Goal: Transaction & Acquisition: Book appointment/travel/reservation

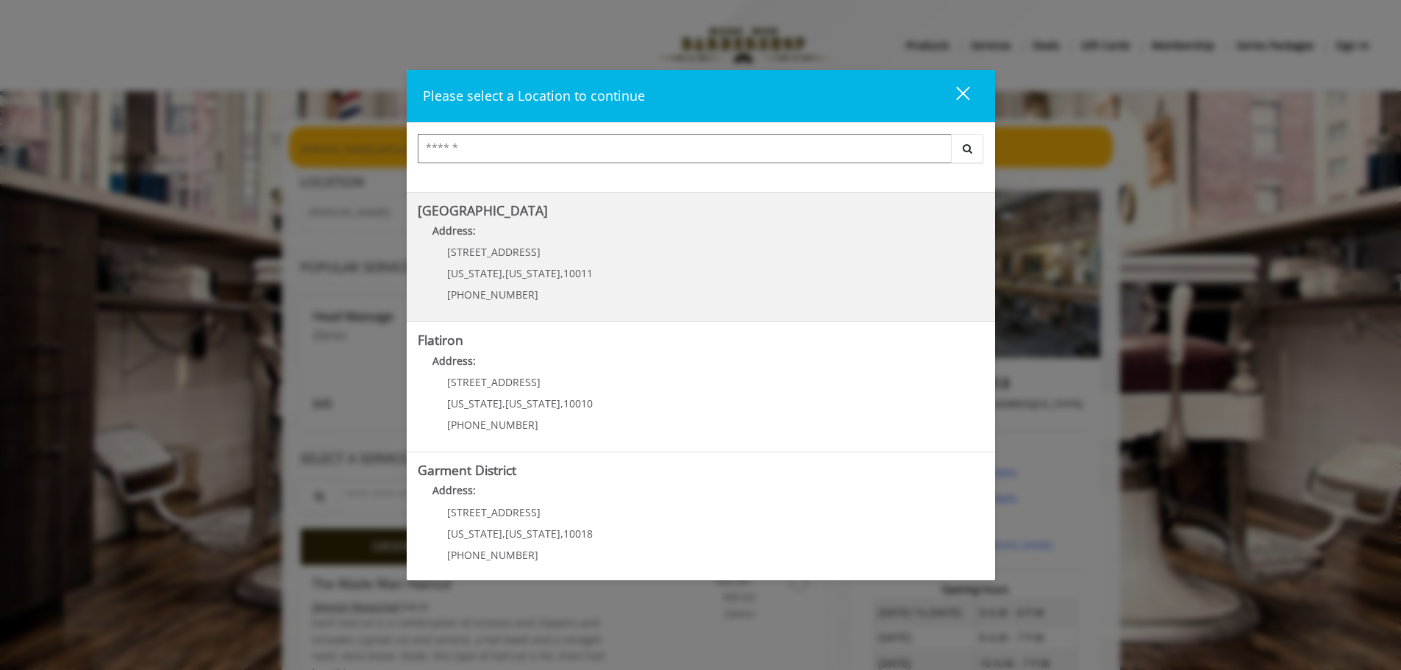
scroll to position [247, 0]
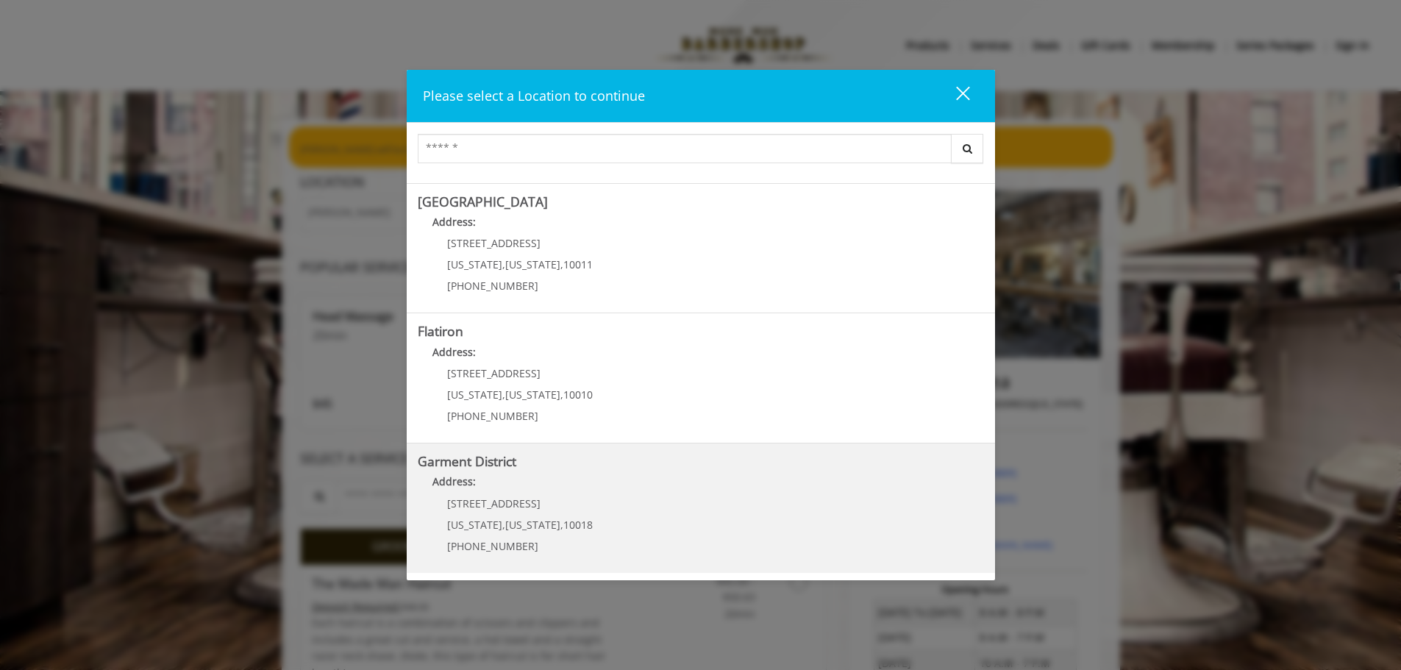
click at [600, 535] on District "Garment District Address: 1400 Broadway New York , New York , 10018 (212) 997-4…" at bounding box center [701, 508] width 566 height 107
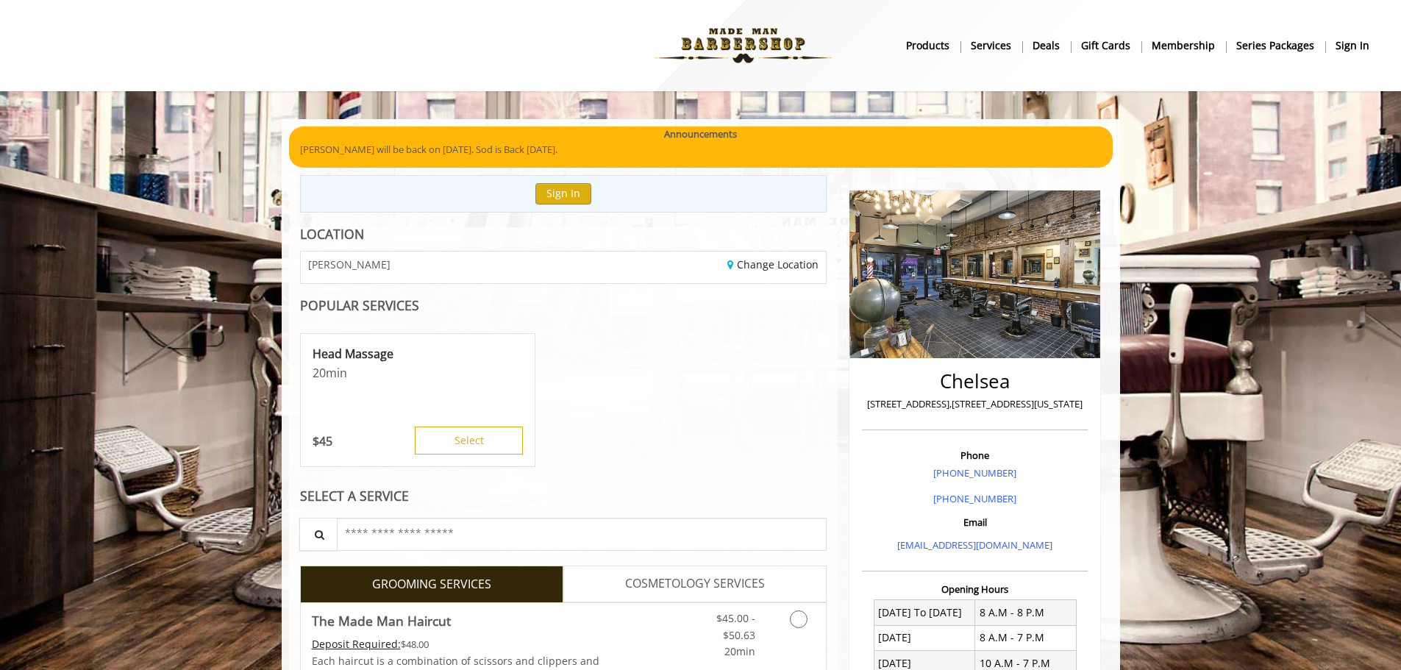
scroll to position [19, 0]
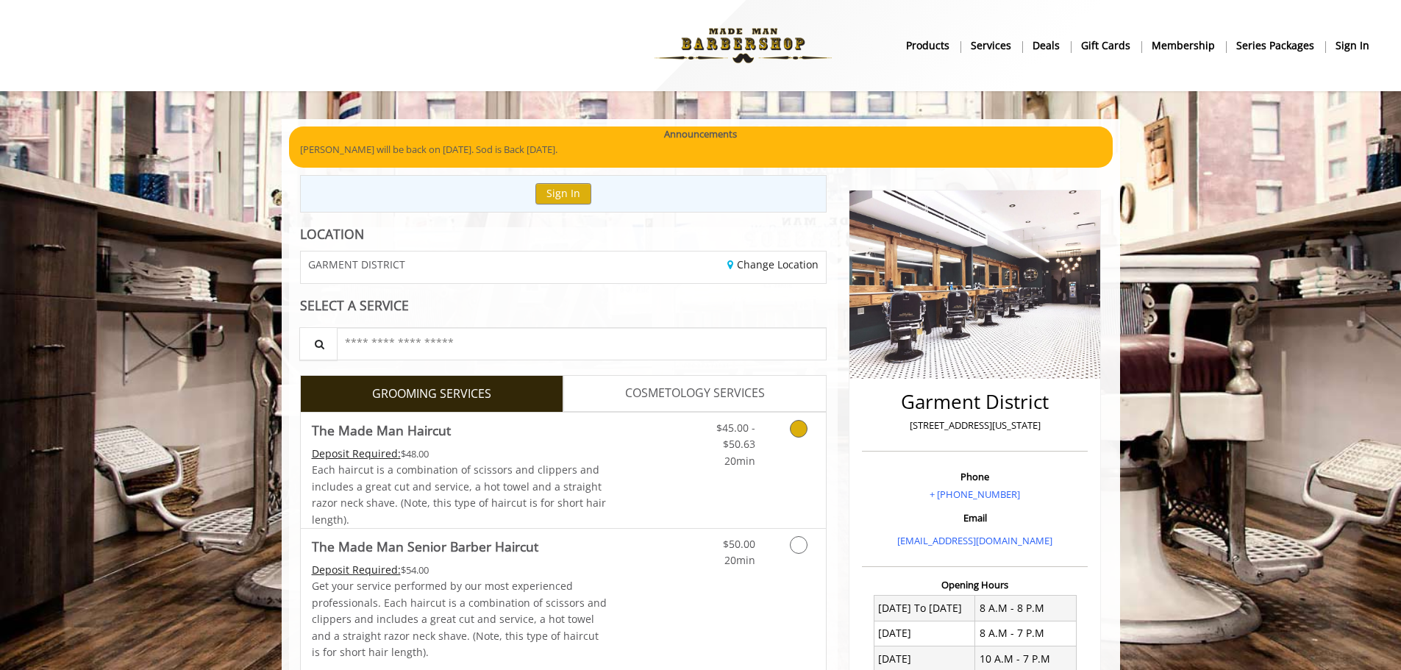
click at [658, 435] on link "Discounted Price" at bounding box center [651, 470] width 88 height 115
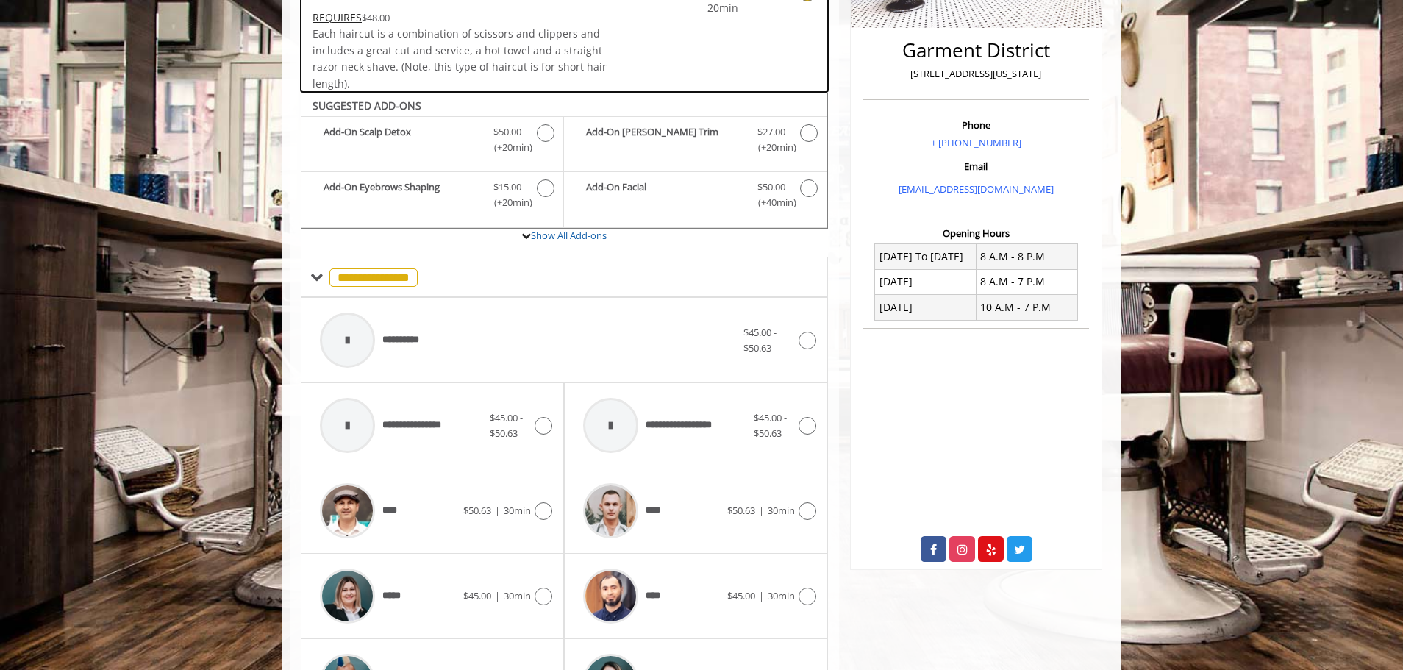
scroll to position [515, 0]
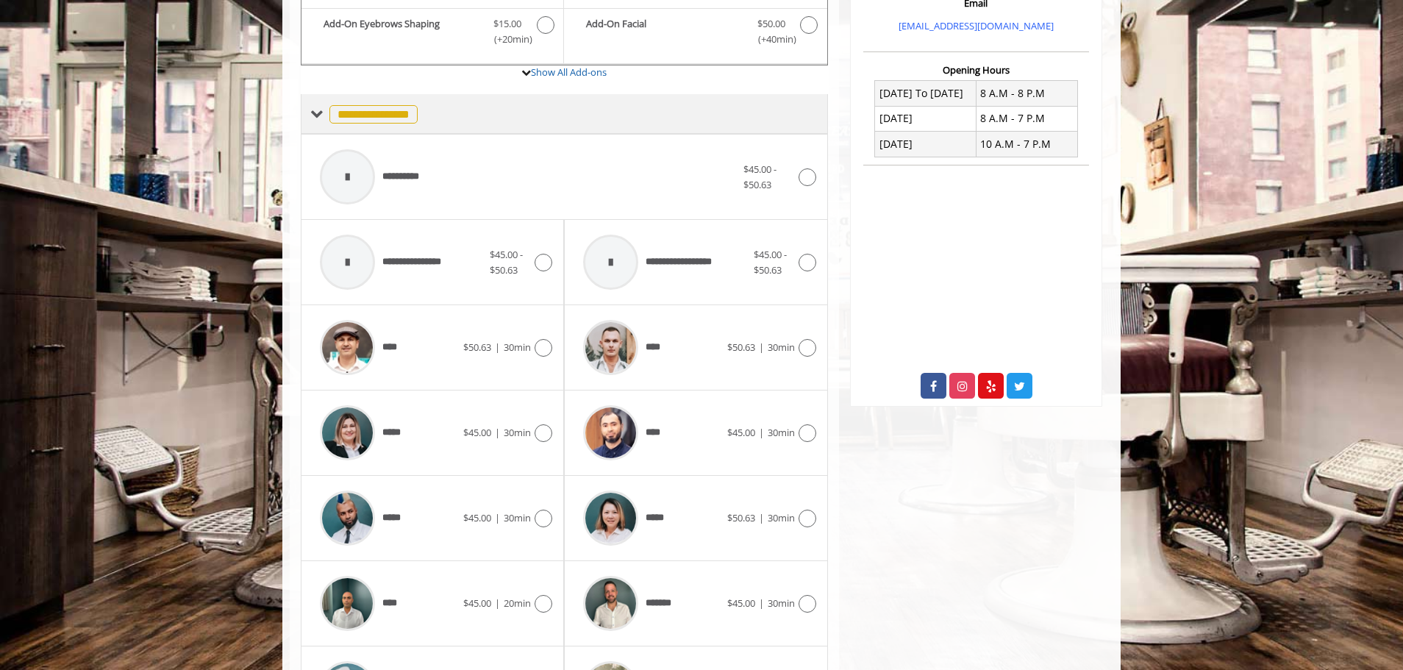
click at [322, 119] on span at bounding box center [316, 113] width 13 height 13
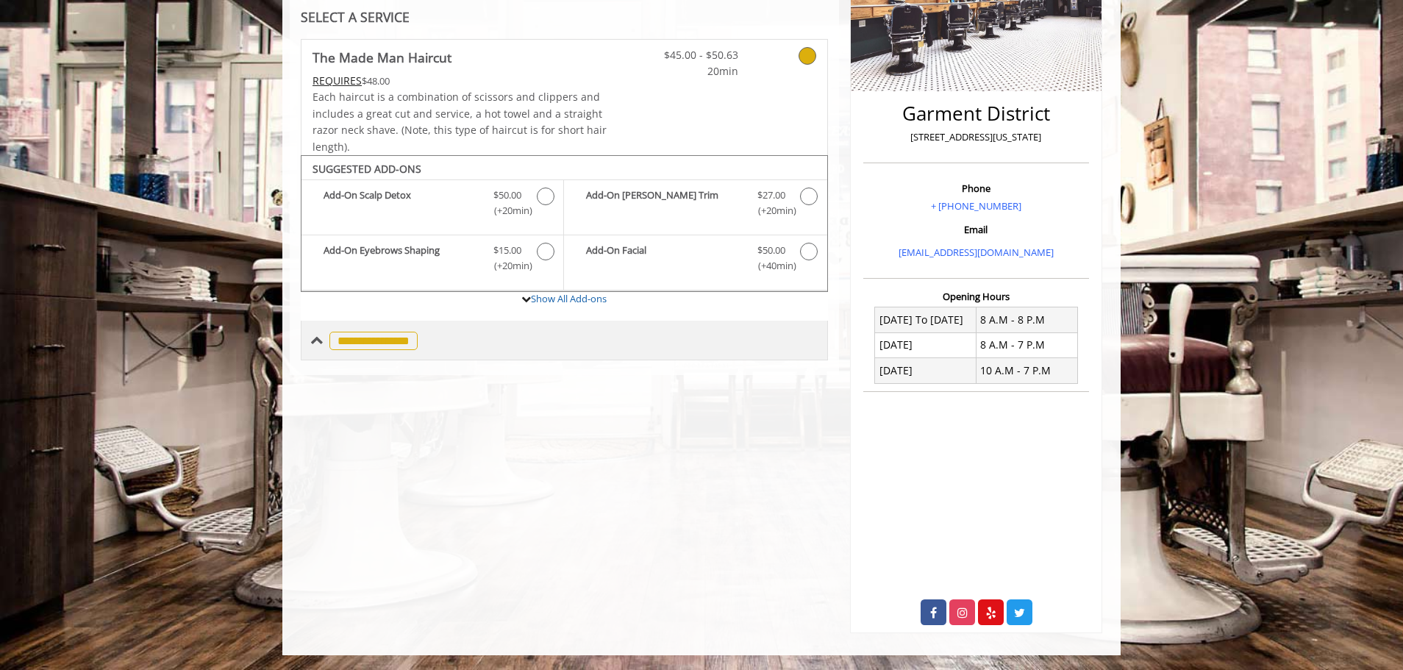
scroll to position [288, 0]
click at [326, 337] on div "**********" at bounding box center [363, 340] width 107 height 21
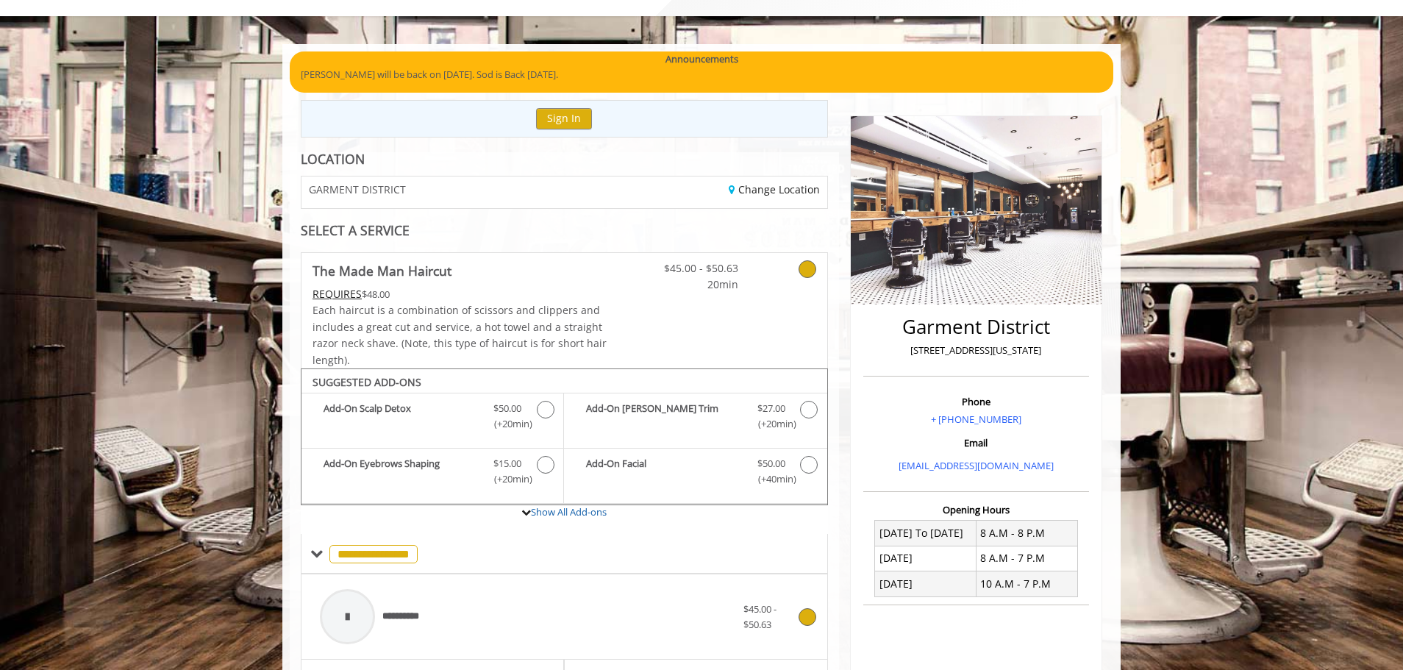
scroll to position [74, 0]
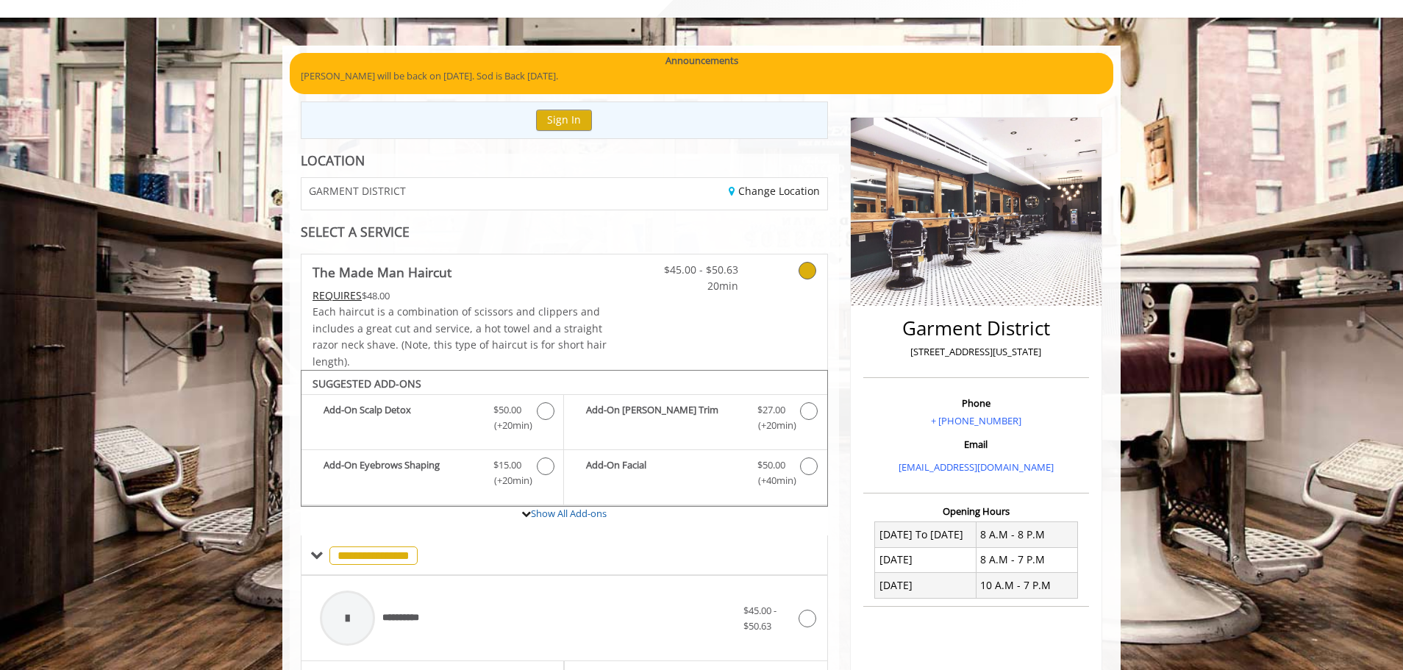
click at [758, 182] on div "Change Location" at bounding box center [701, 194] width 274 height 32
click at [763, 202] on div "Change Location" at bounding box center [701, 194] width 274 height 32
click at [763, 194] on link "Change Location" at bounding box center [774, 191] width 91 height 14
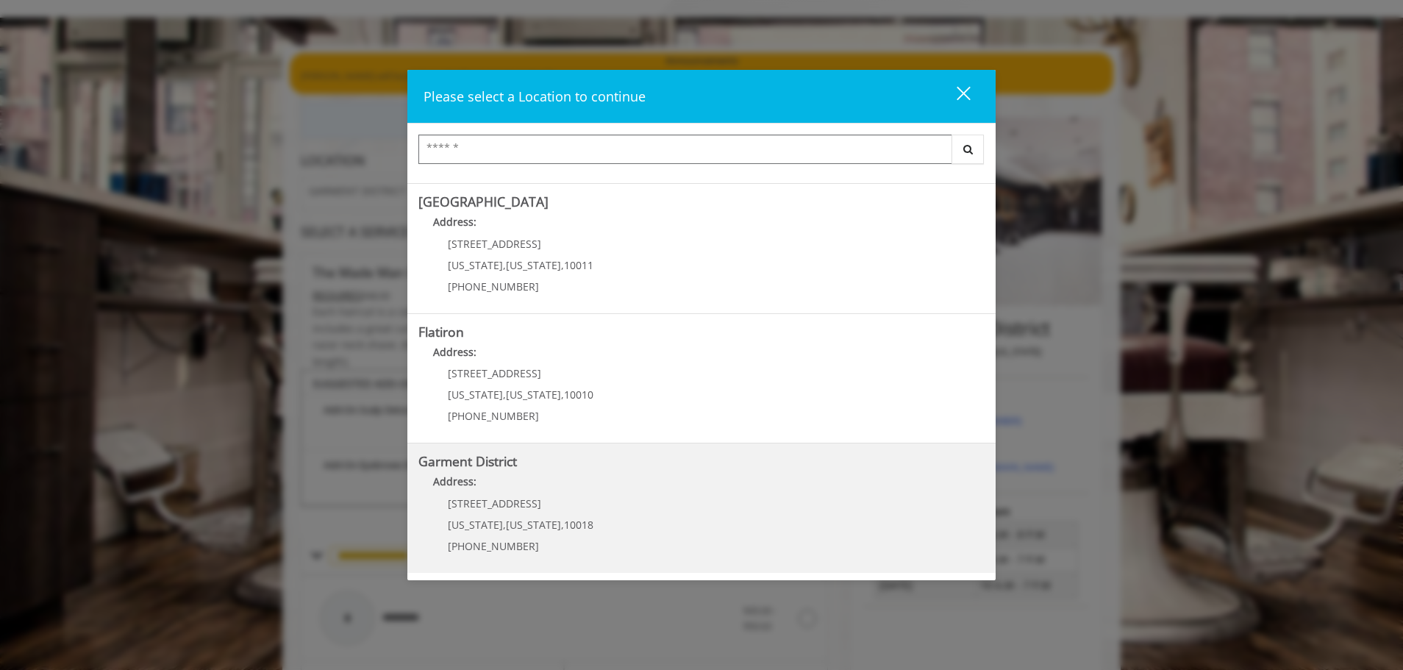
scroll to position [174, 0]
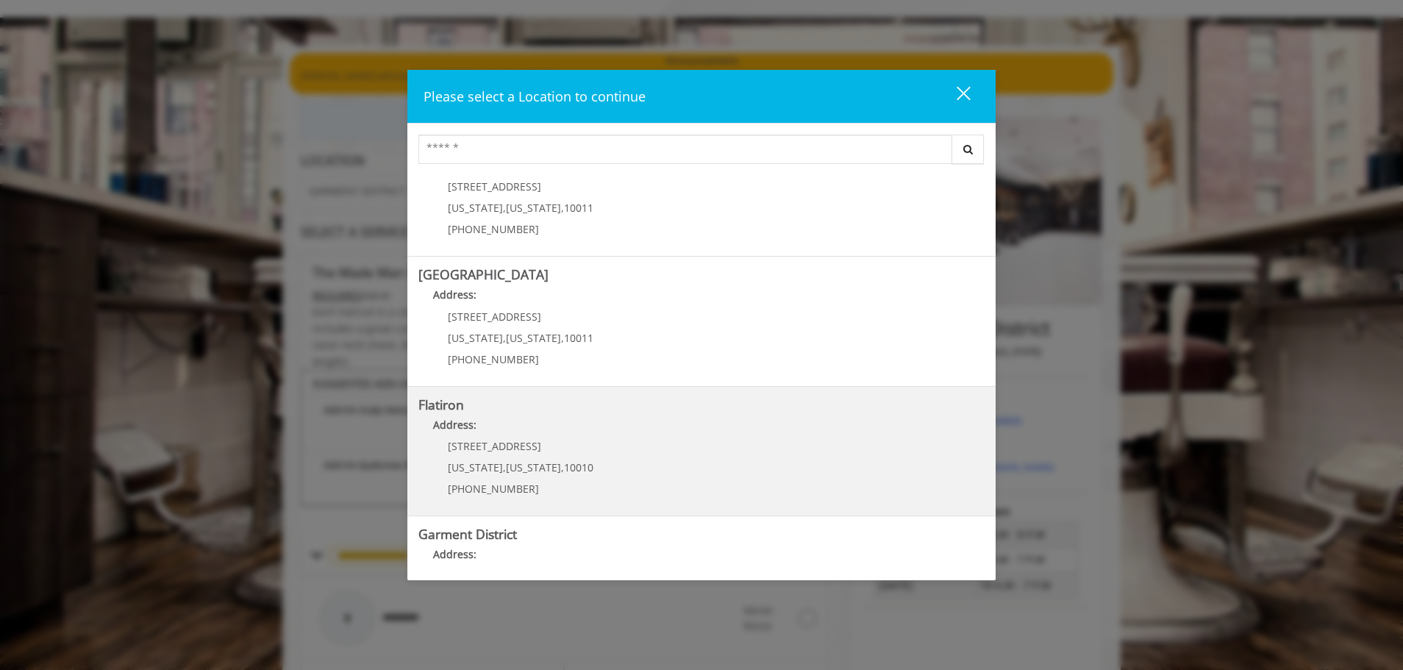
click at [613, 456] on "Flatiron Address: 10 E 23rd St New York , New York , 10010 (917) 475-1765" at bounding box center [702, 451] width 566 height 107
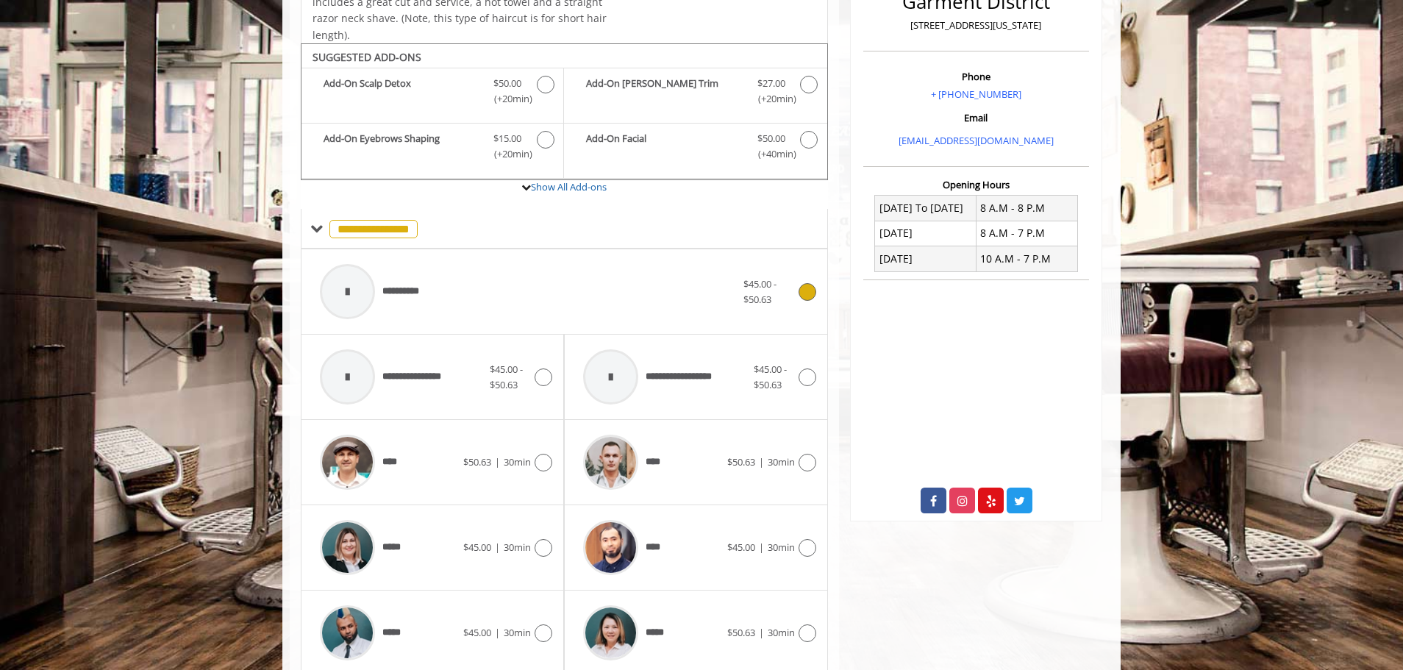
scroll to position [441, 0]
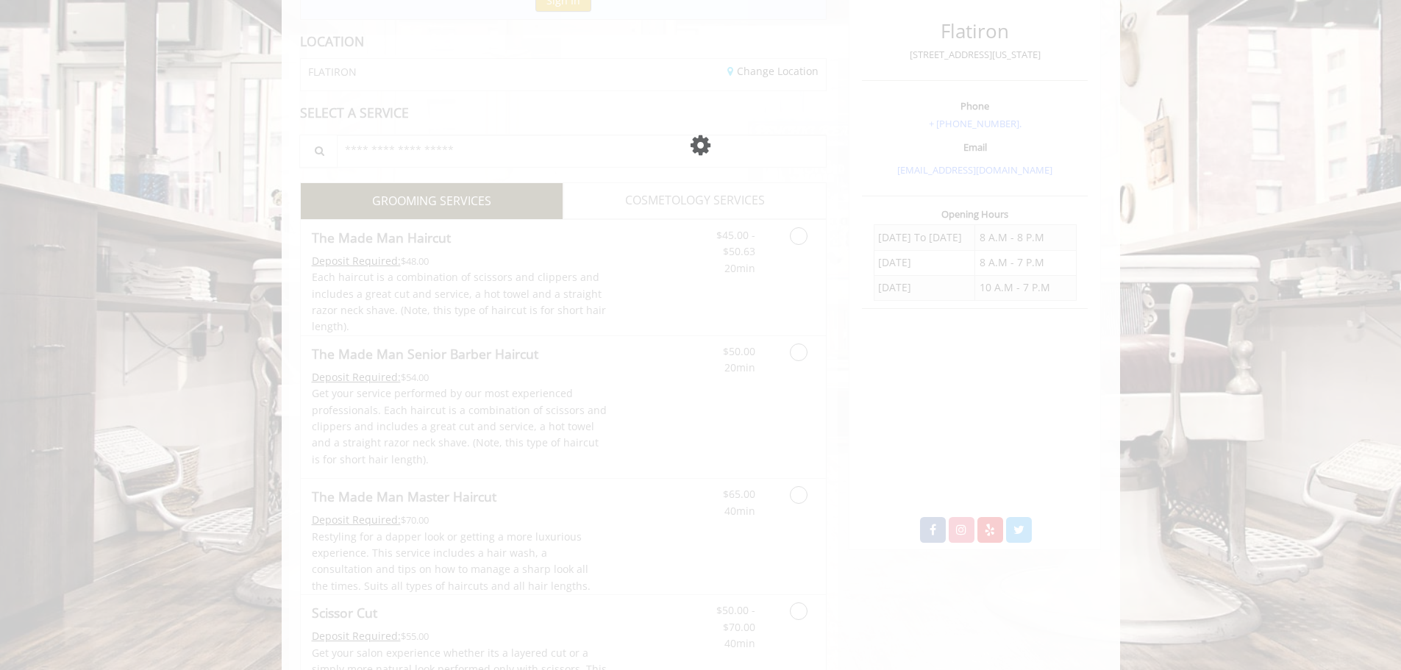
scroll to position [193, 0]
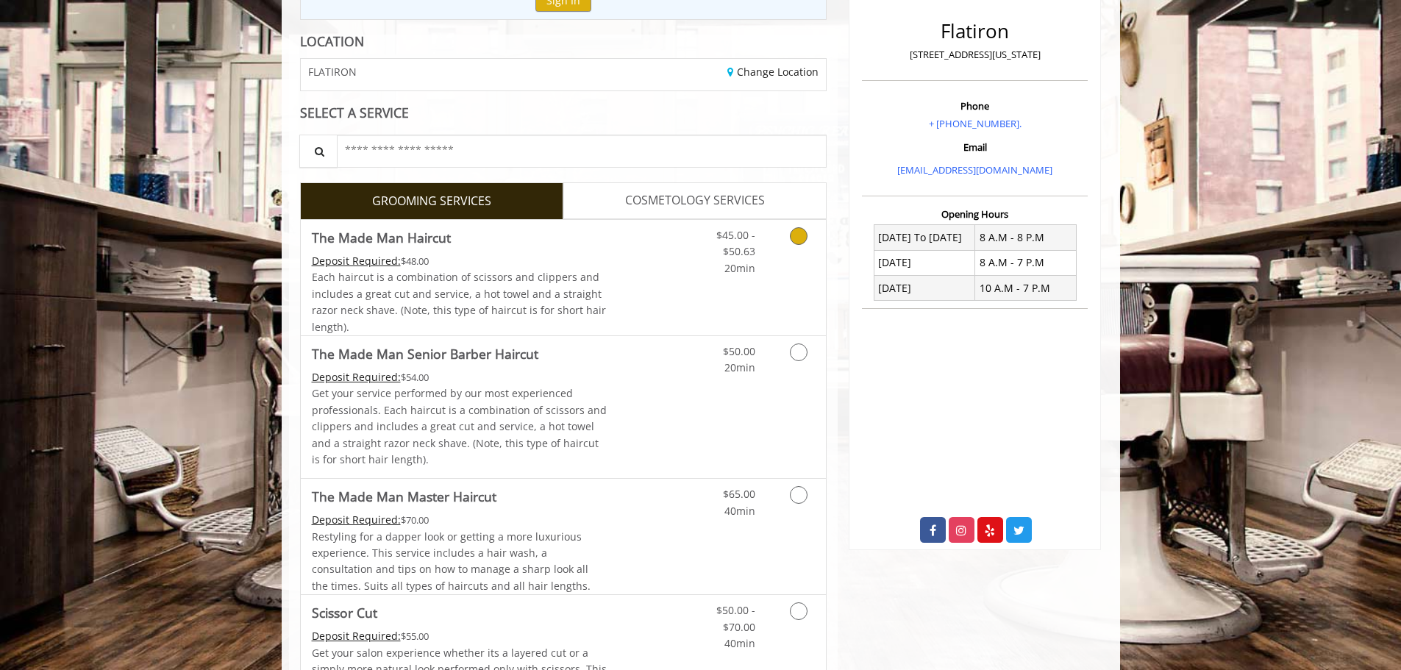
click at [515, 312] on span "Each haircut is a combination of scissors and clippers and includes a great cut…" at bounding box center [459, 301] width 294 height 63
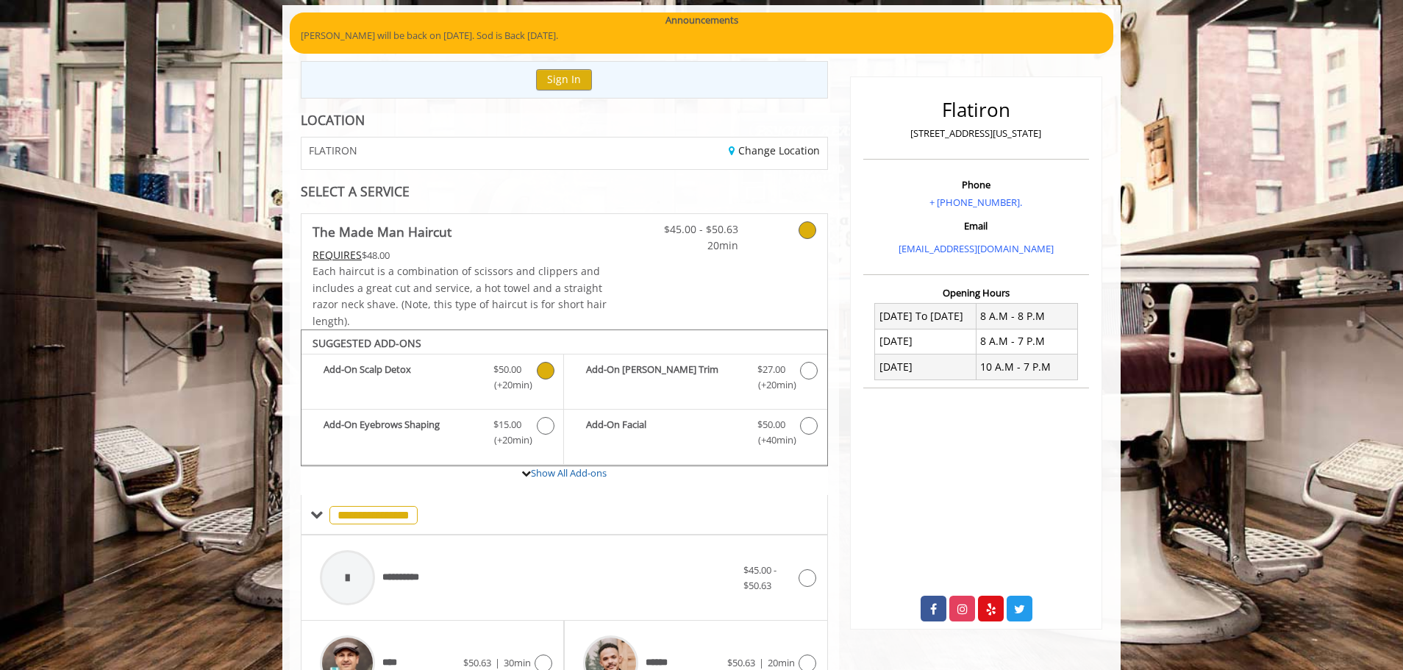
scroll to position [0, 0]
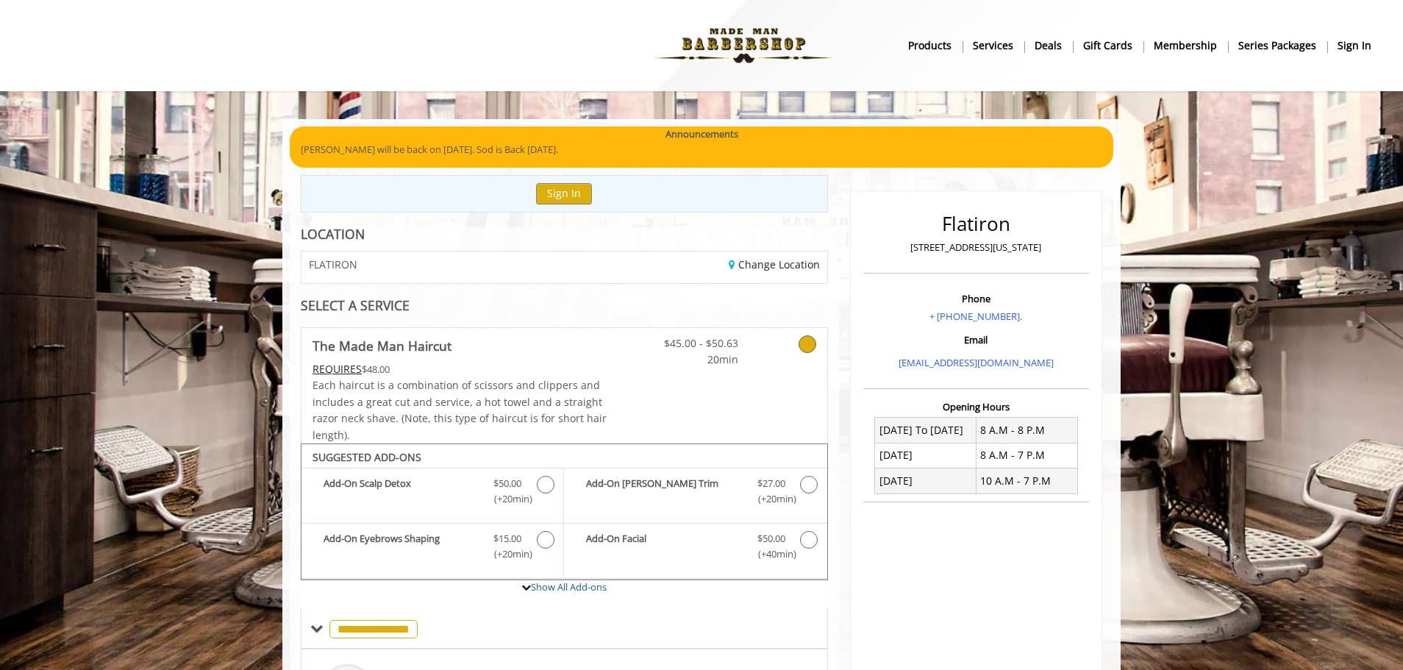
click at [694, 53] on img at bounding box center [744, 45] width 202 height 81
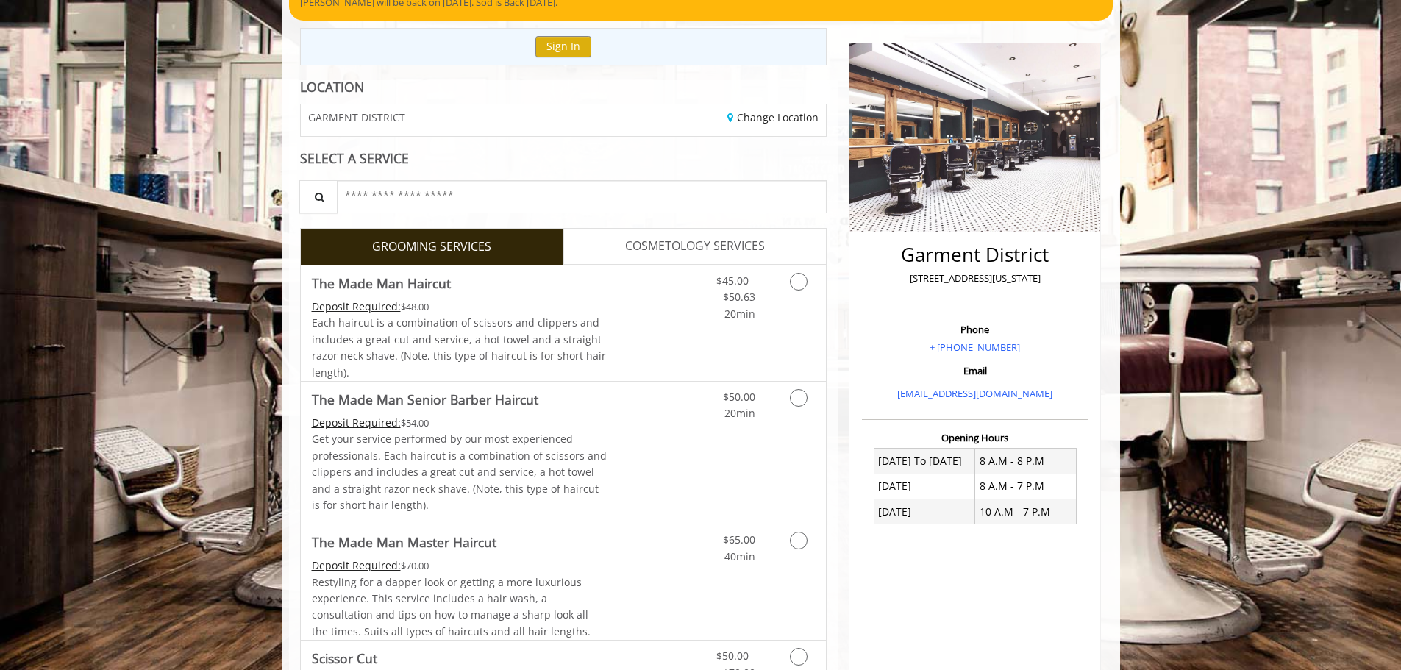
scroll to position [87, 0]
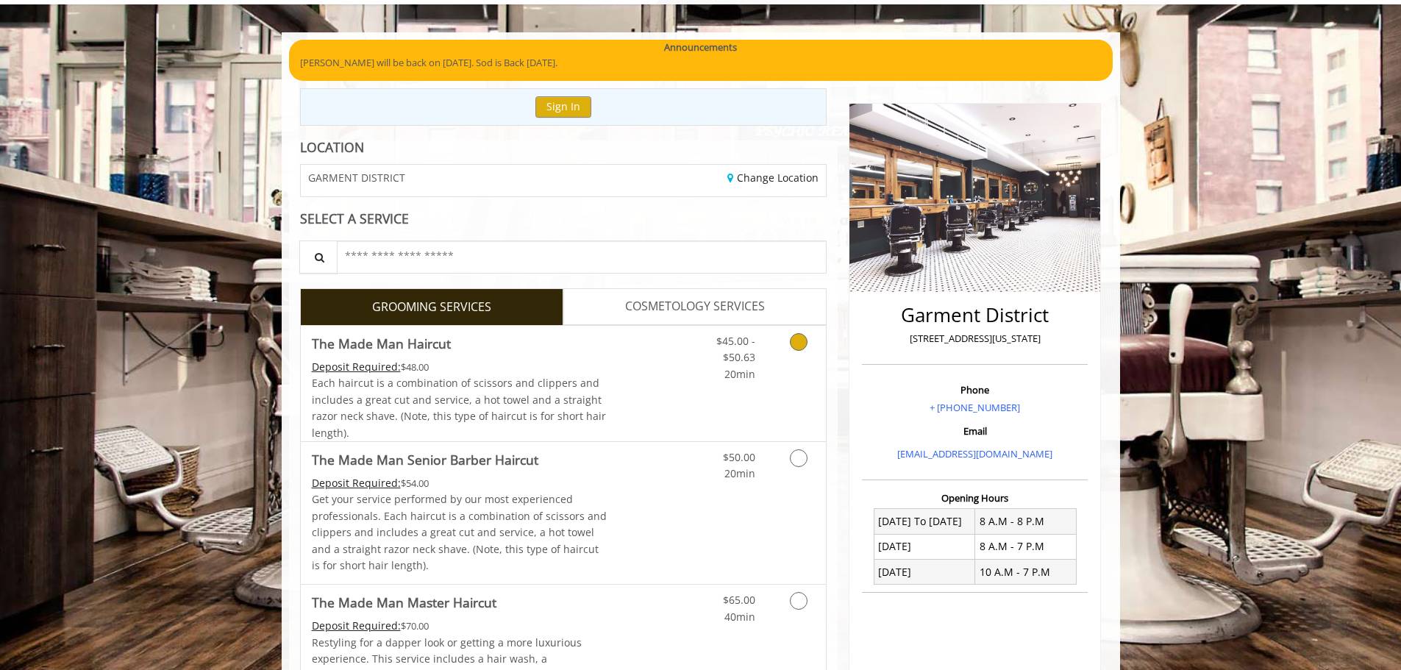
click at [585, 373] on div "Deposit Required: $48.00" at bounding box center [460, 367] width 296 height 16
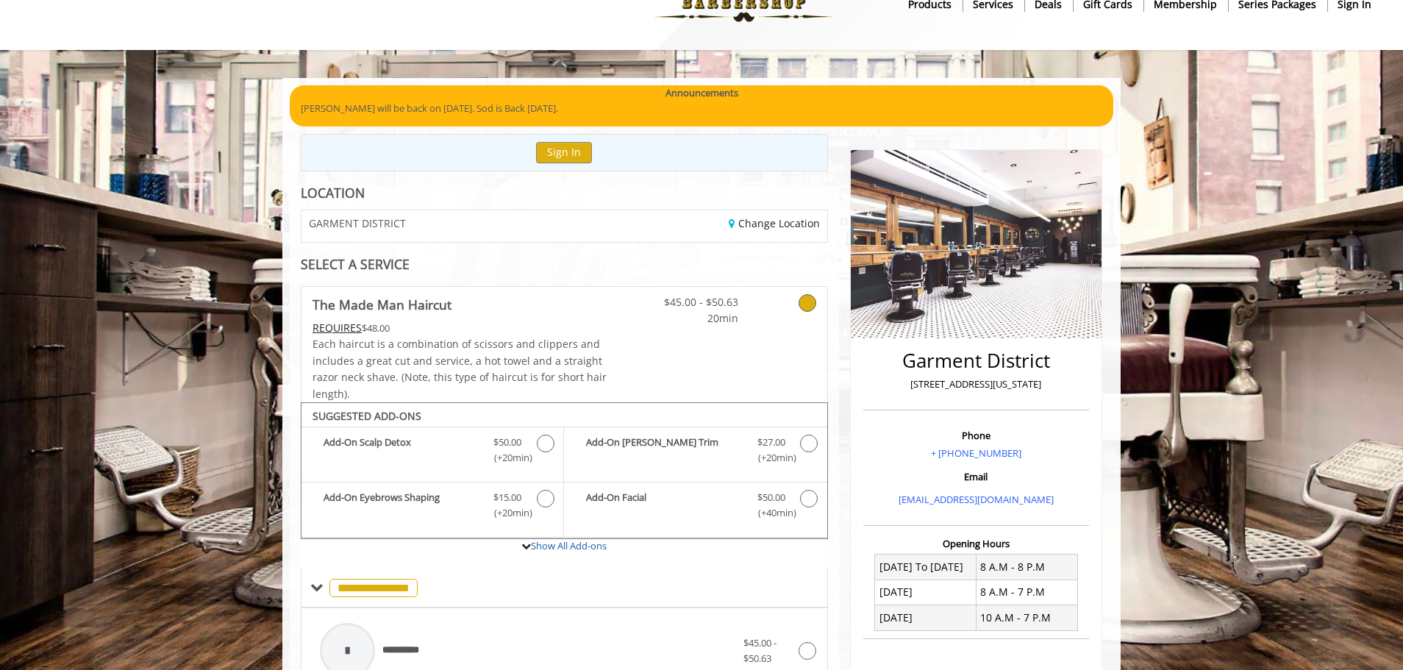
scroll to position [40, 0]
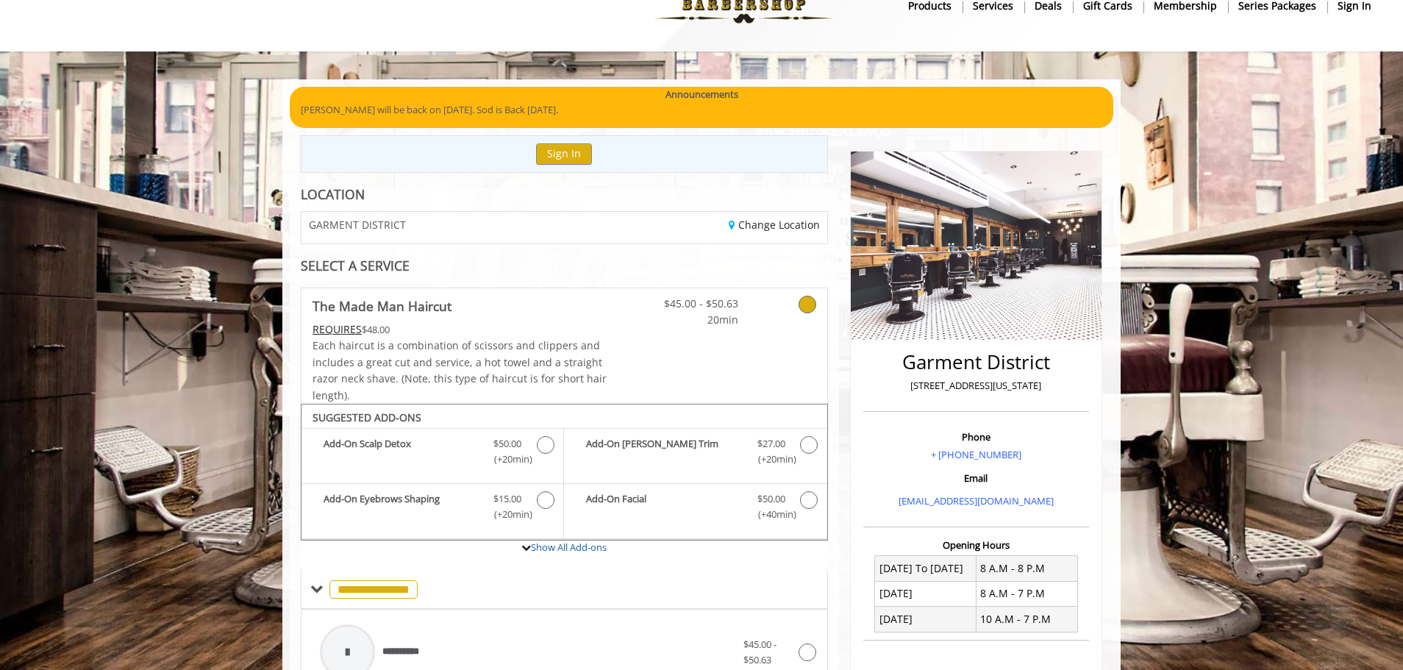
click at [776, 18] on img at bounding box center [744, 5] width 202 height 81
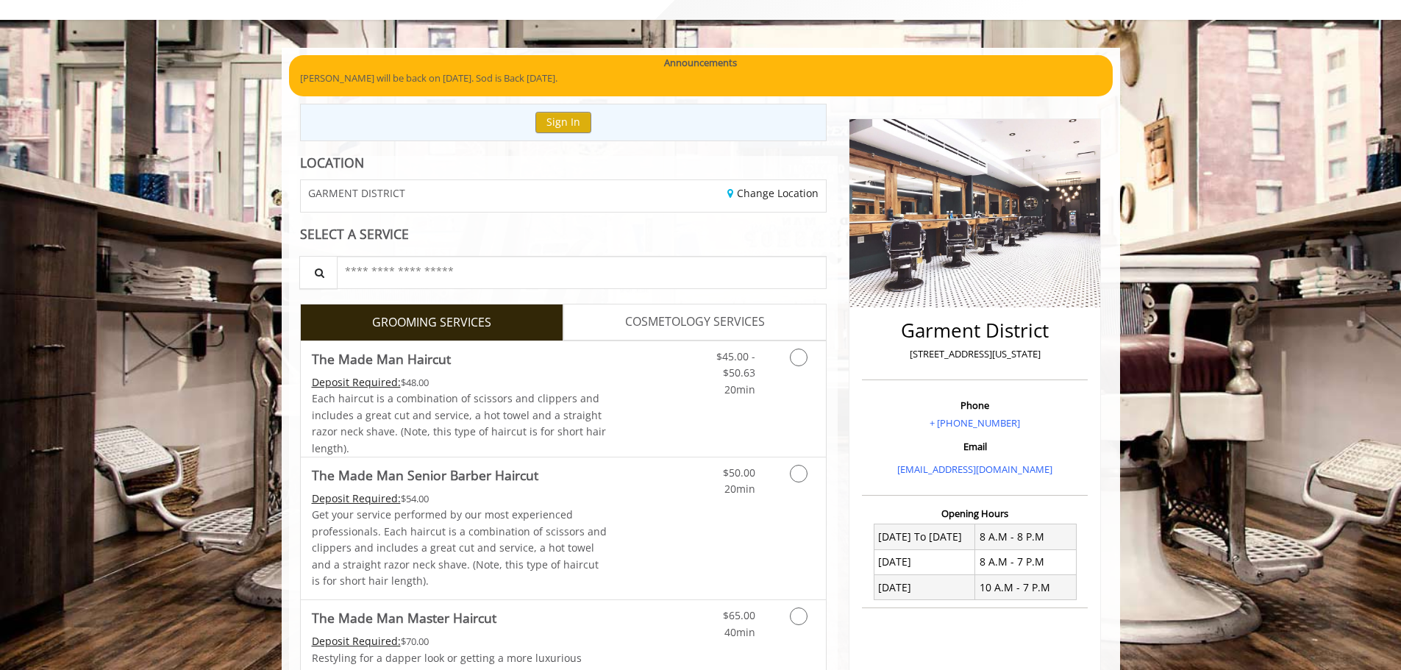
scroll to position [147, 0]
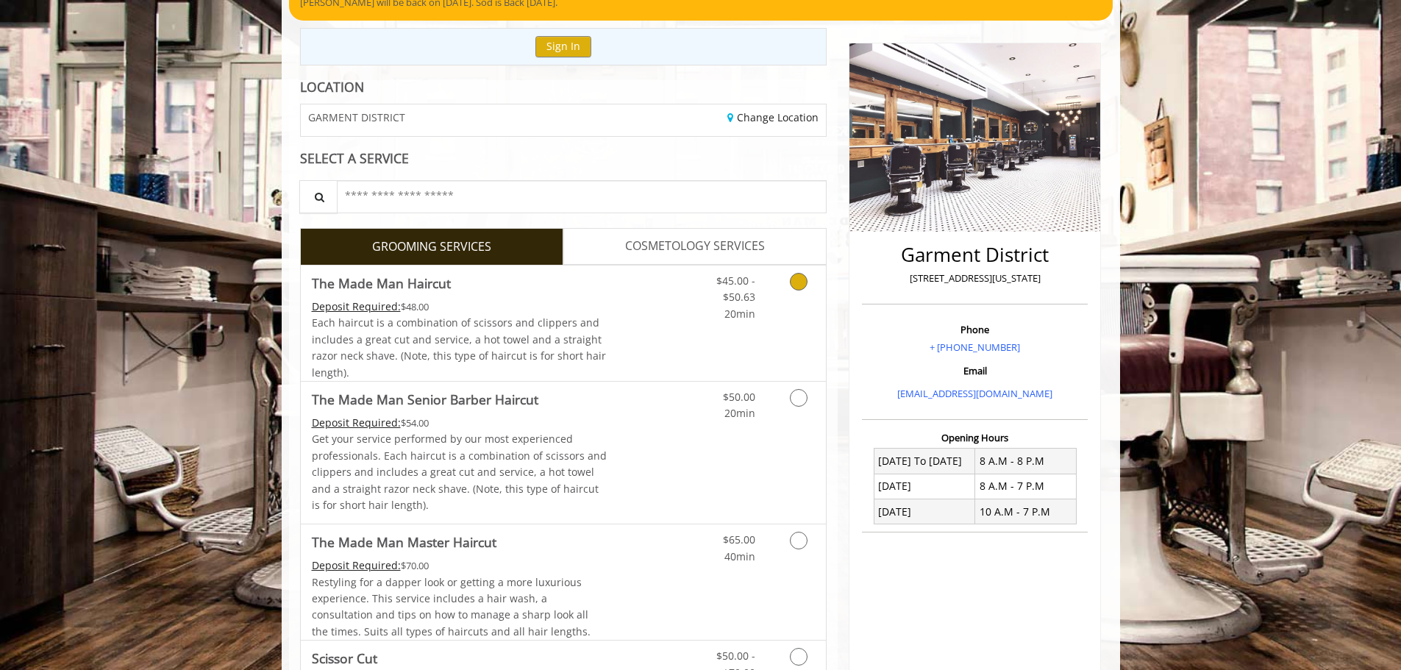
click at [811, 292] on link "Grooming services" at bounding box center [796, 294] width 38 height 57
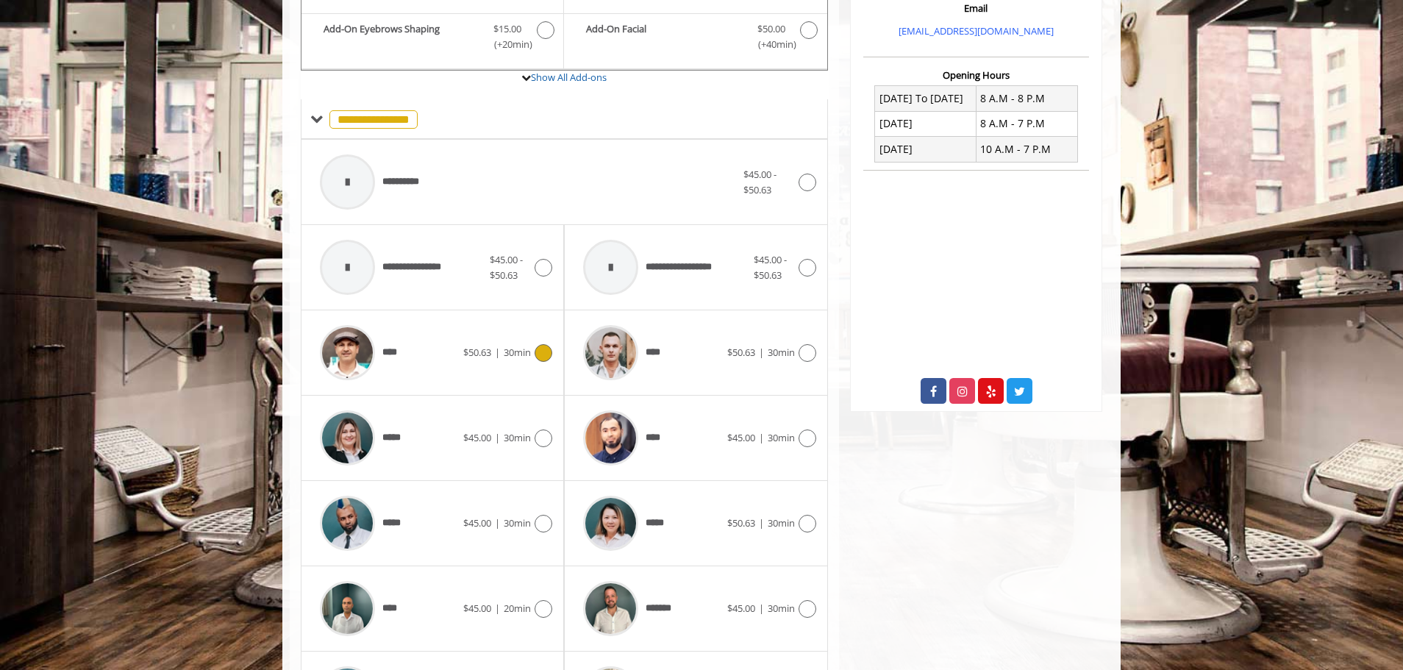
scroll to position [555, 0]
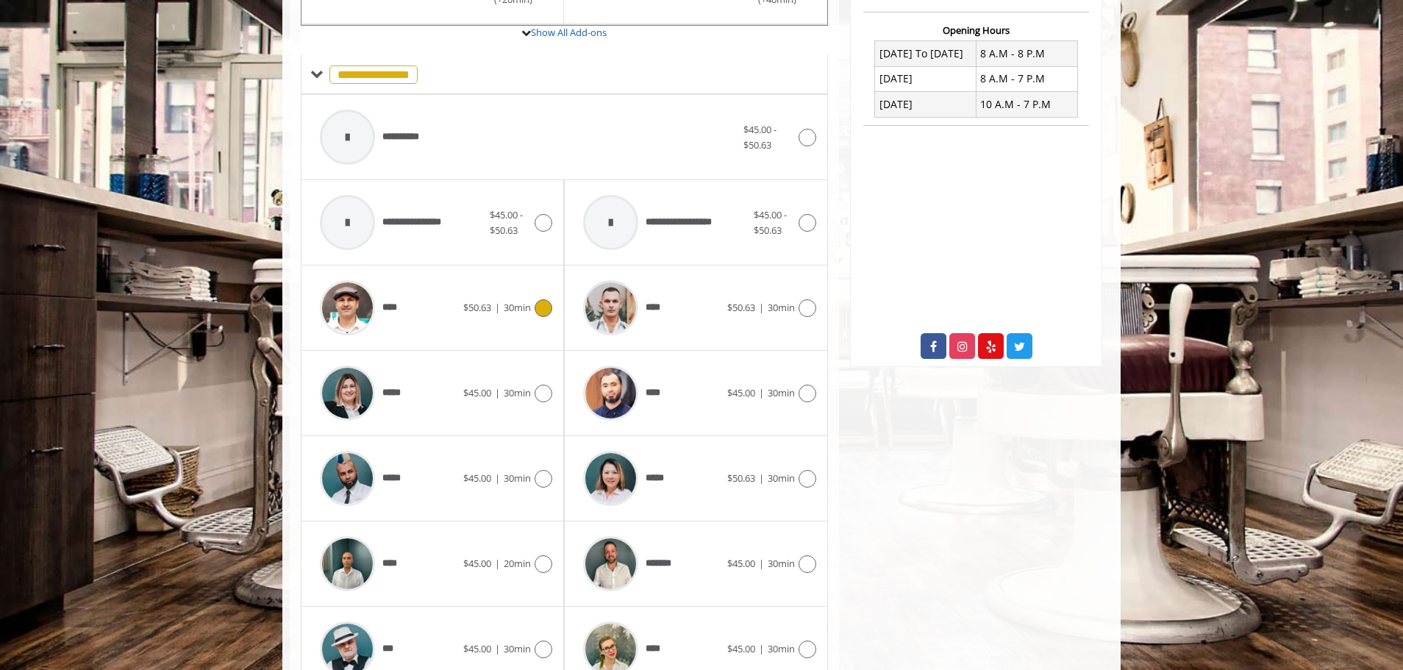
click at [521, 298] on div "**** $50.63 | 30min" at bounding box center [433, 308] width 240 height 70
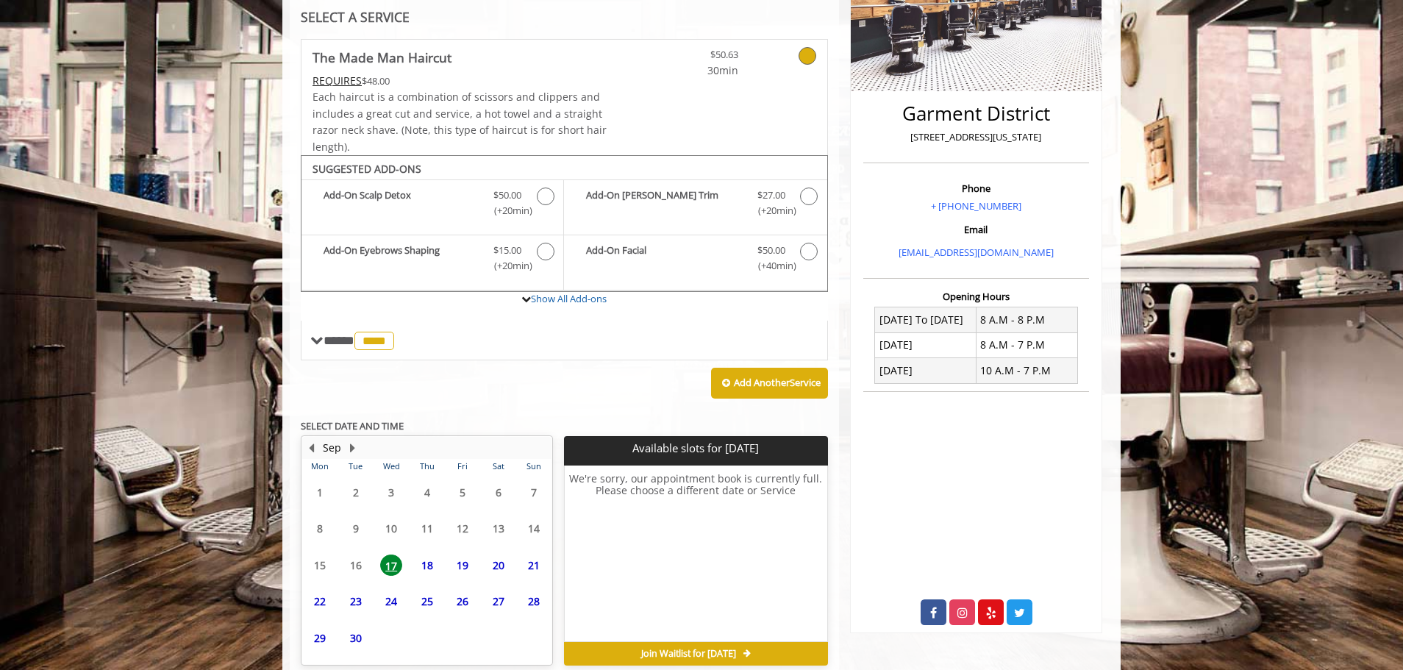
scroll to position [357, 0]
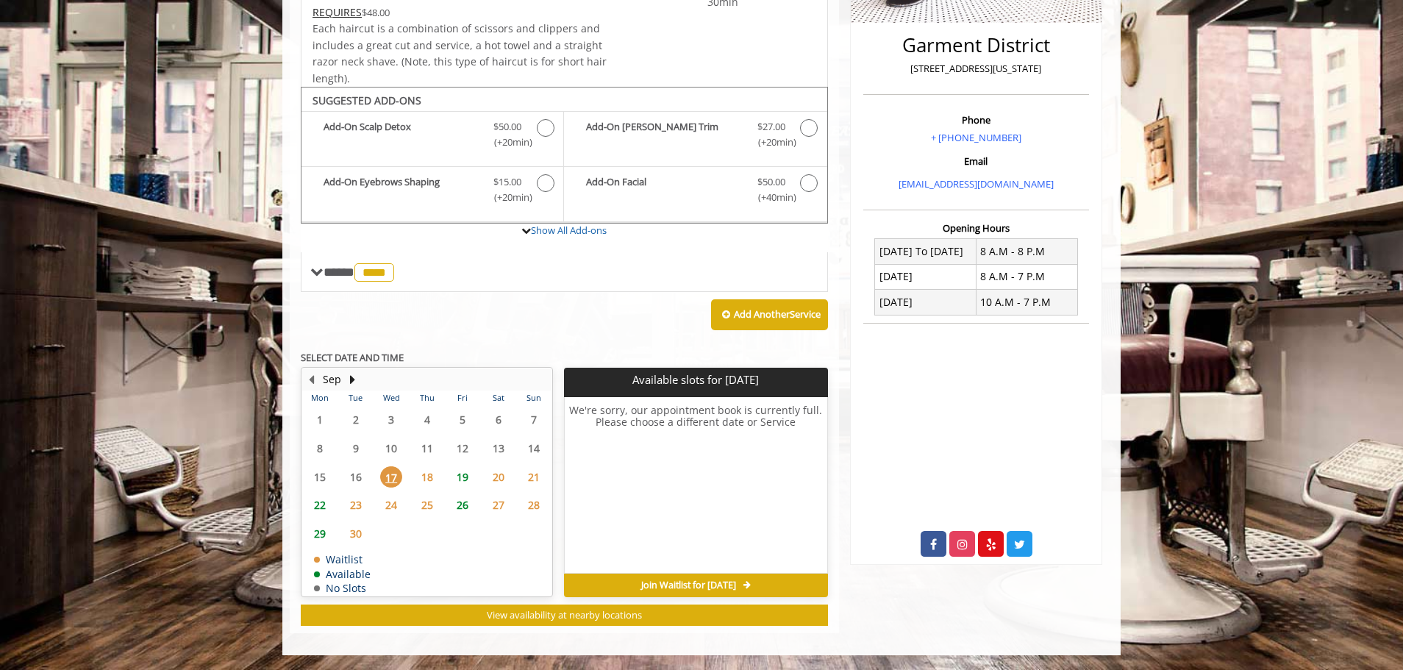
click at [428, 479] on span "18" at bounding box center [427, 476] width 22 height 21
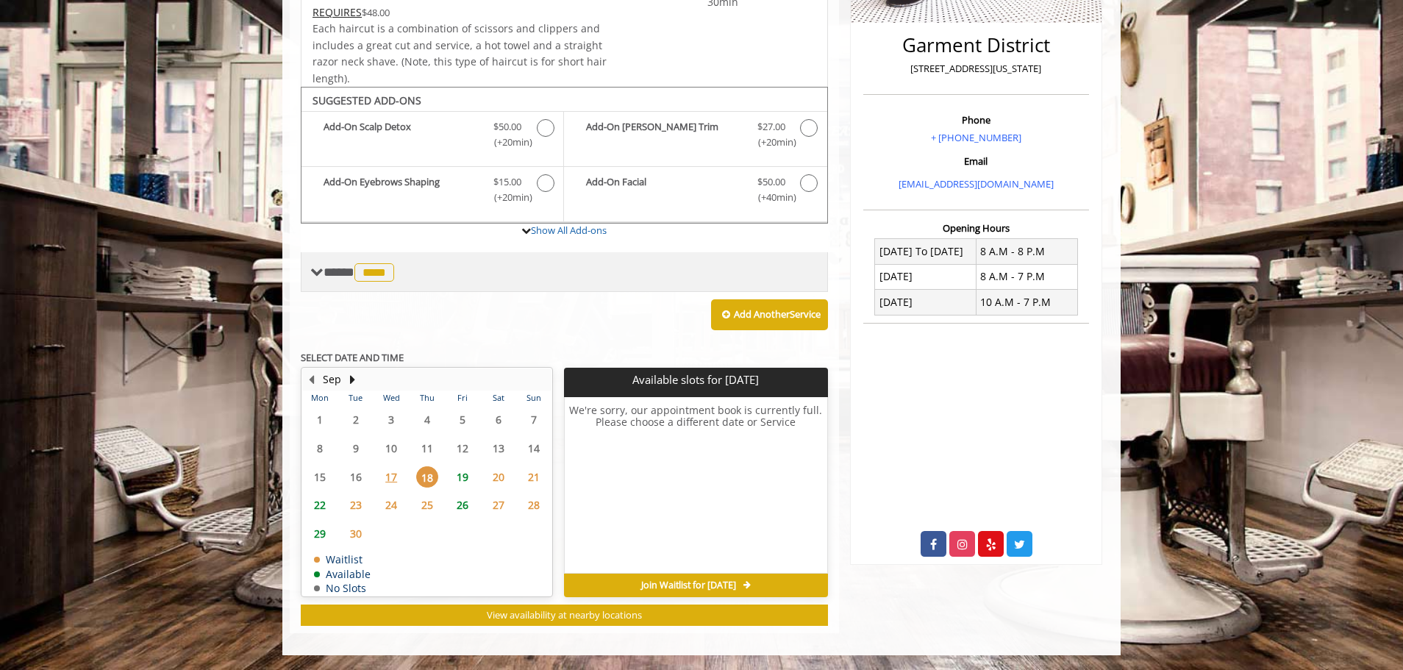
click at [378, 274] on span "****" at bounding box center [375, 272] width 40 height 18
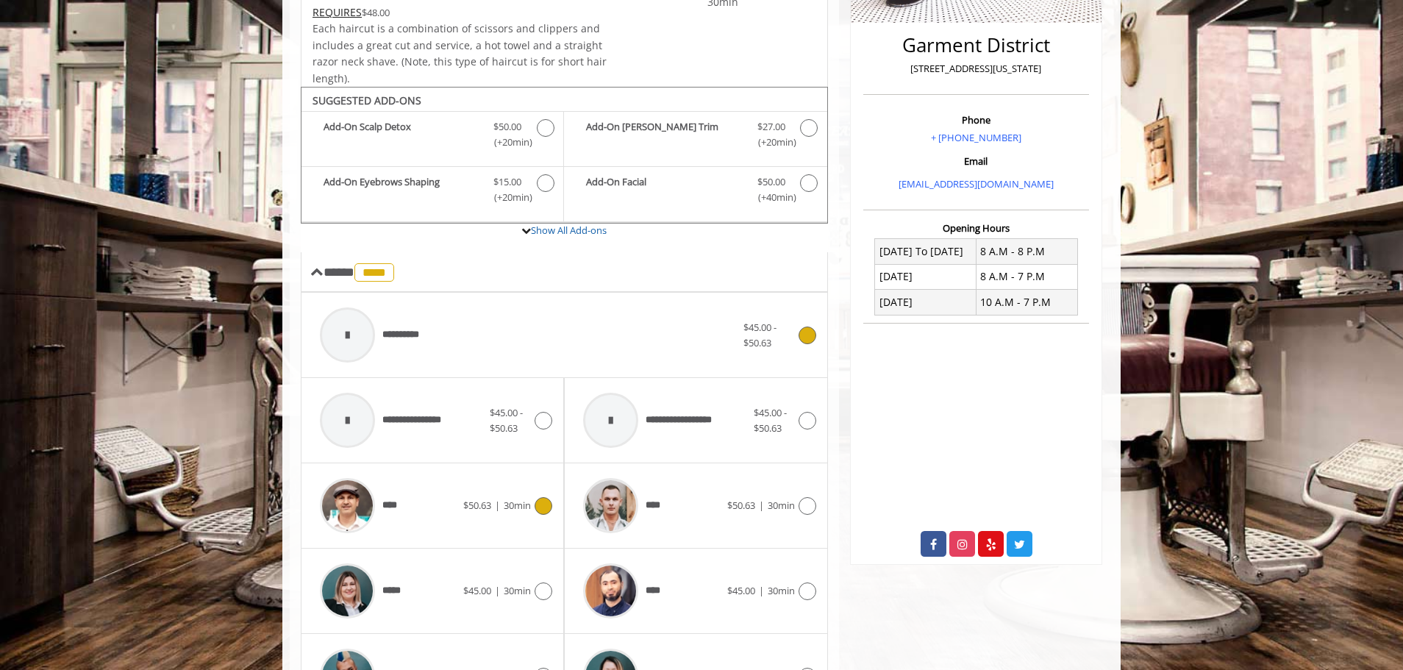
click at [415, 326] on span "**********" at bounding box center [373, 335] width 120 height 70
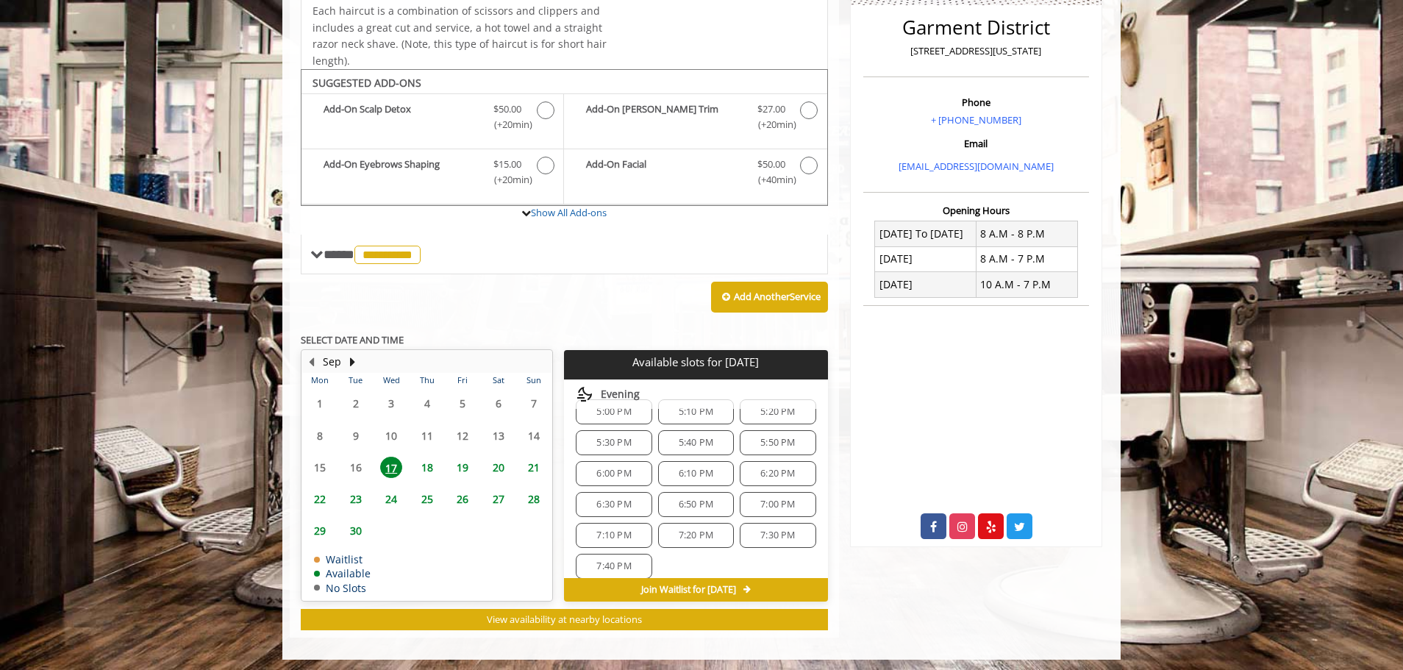
scroll to position [622, 0]
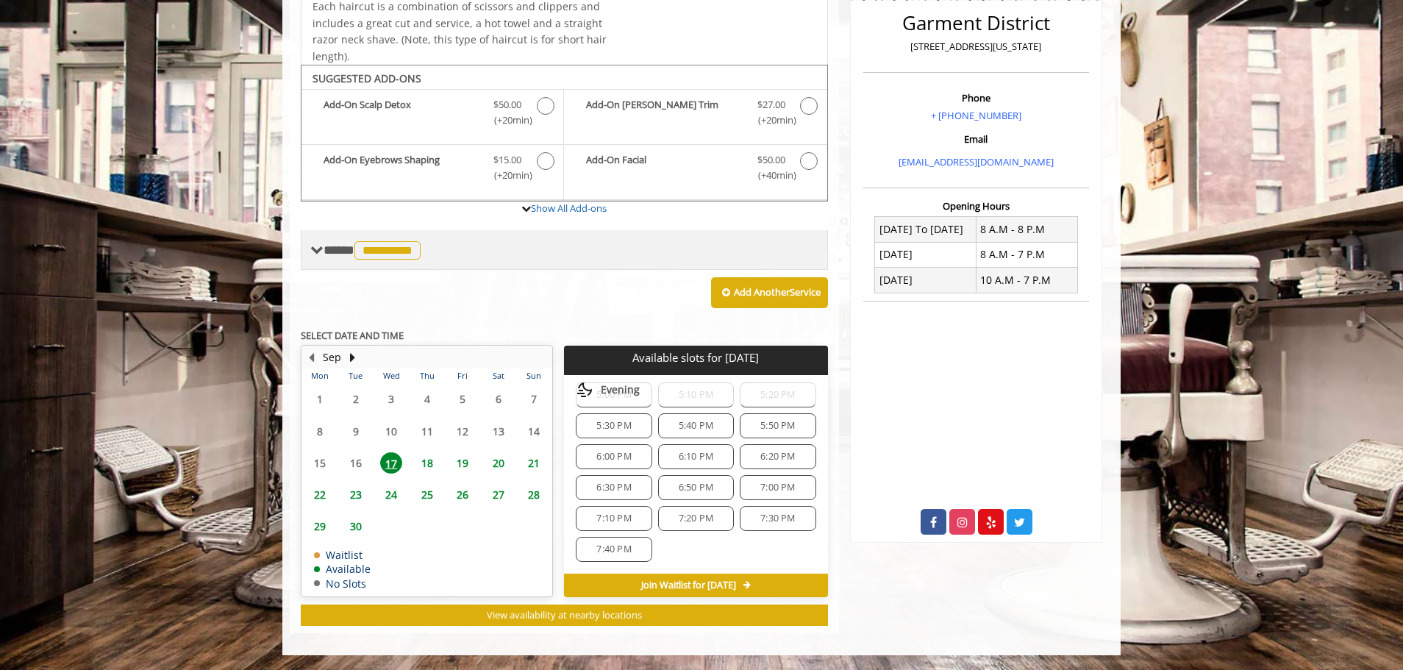
click at [326, 251] on span "**********" at bounding box center [374, 249] width 101 height 13
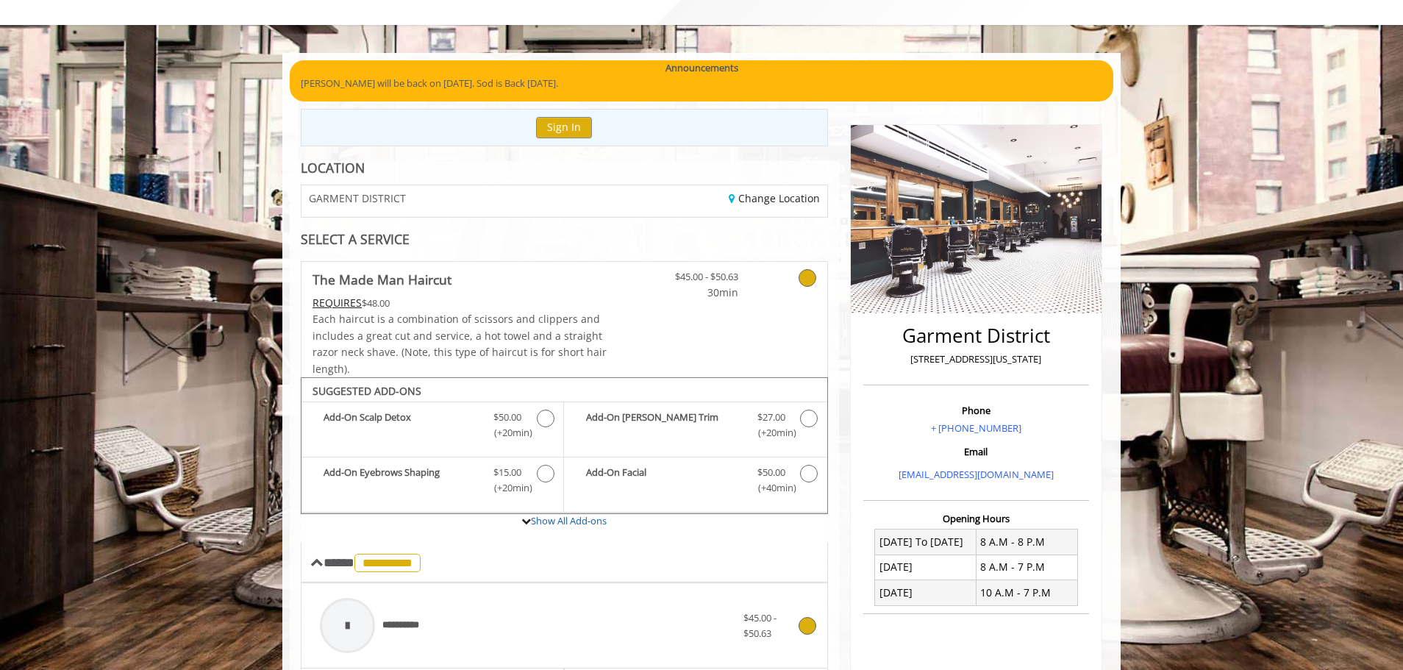
scroll to position [0, 0]
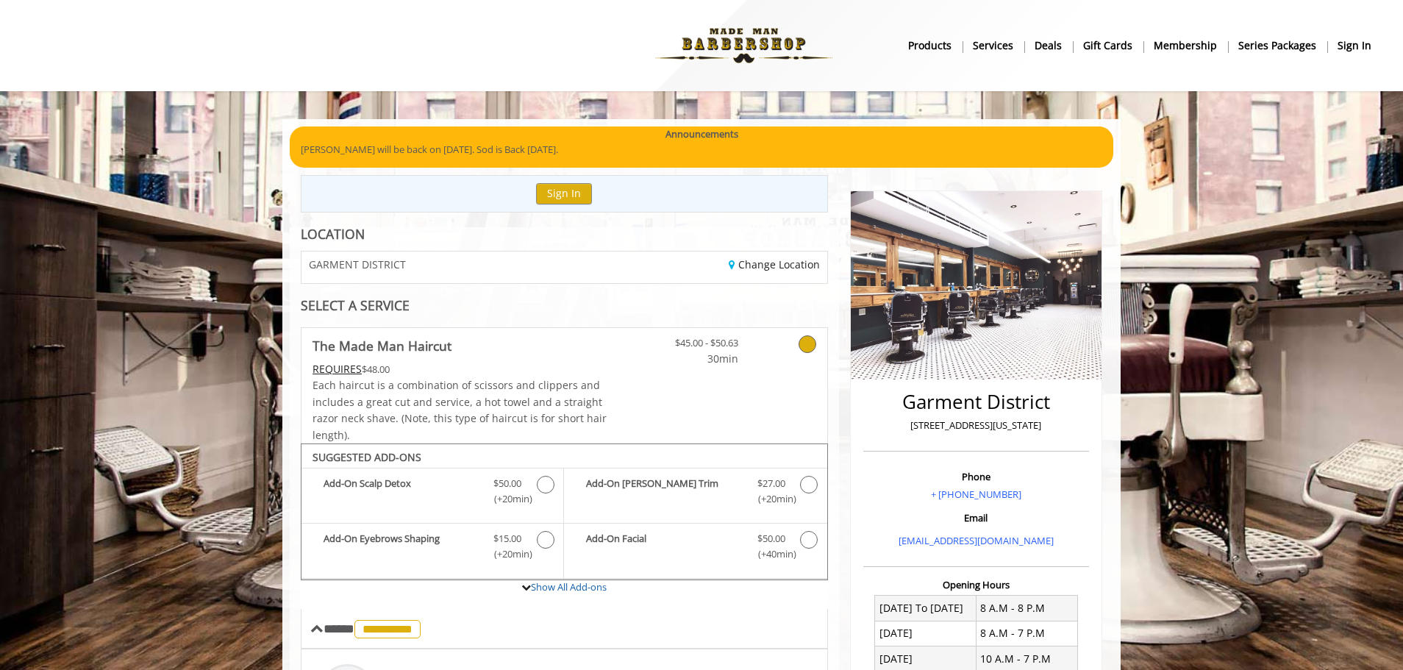
click at [1014, 45] on b "Services" at bounding box center [993, 46] width 40 height 16
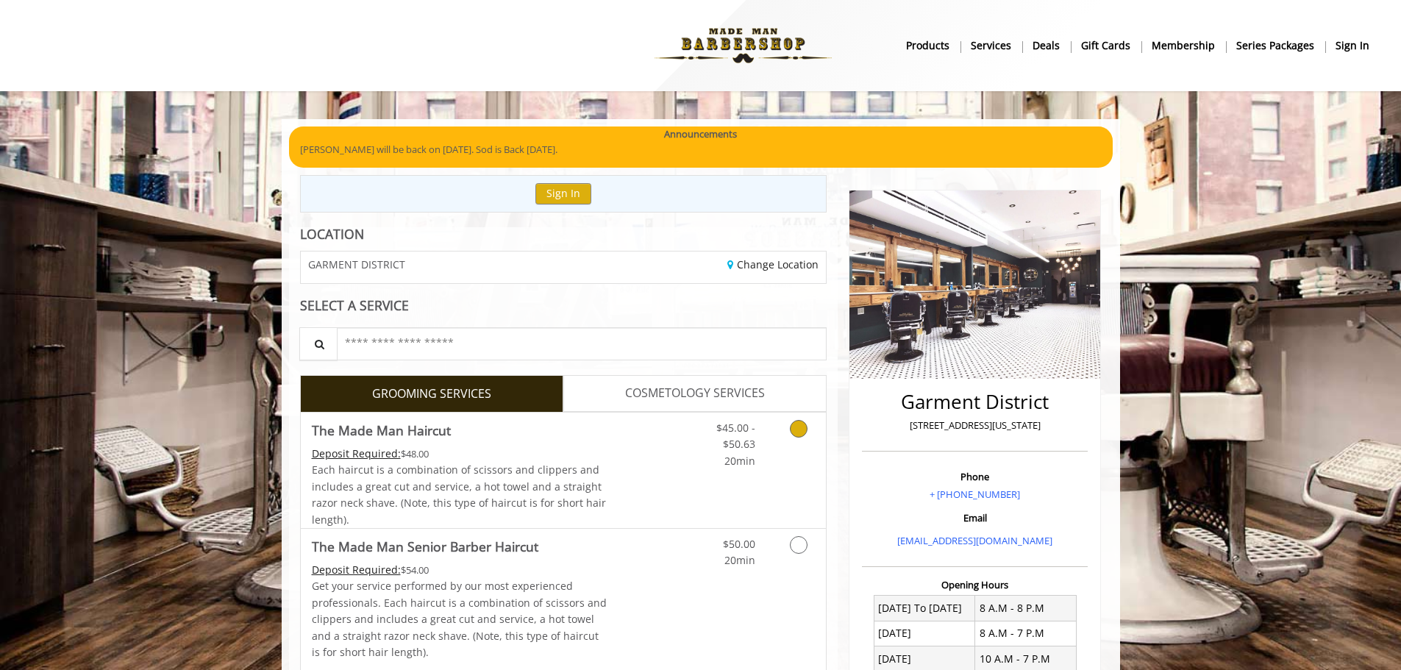
click at [566, 491] on span "Each haircut is a combination of scissors and clippers and includes a great cut…" at bounding box center [459, 494] width 294 height 63
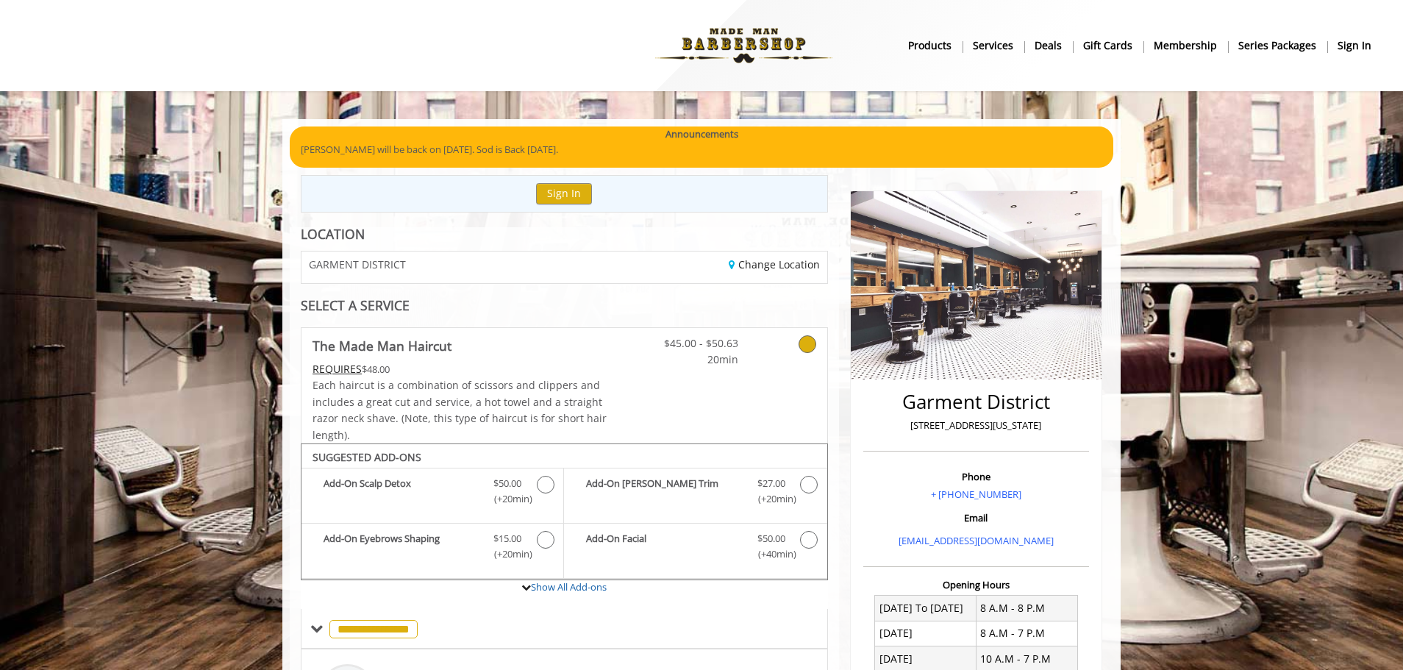
click at [602, 299] on div "SELECT A SERVICE" at bounding box center [564, 306] width 527 height 14
